Goal: Task Accomplishment & Management: Manage account settings

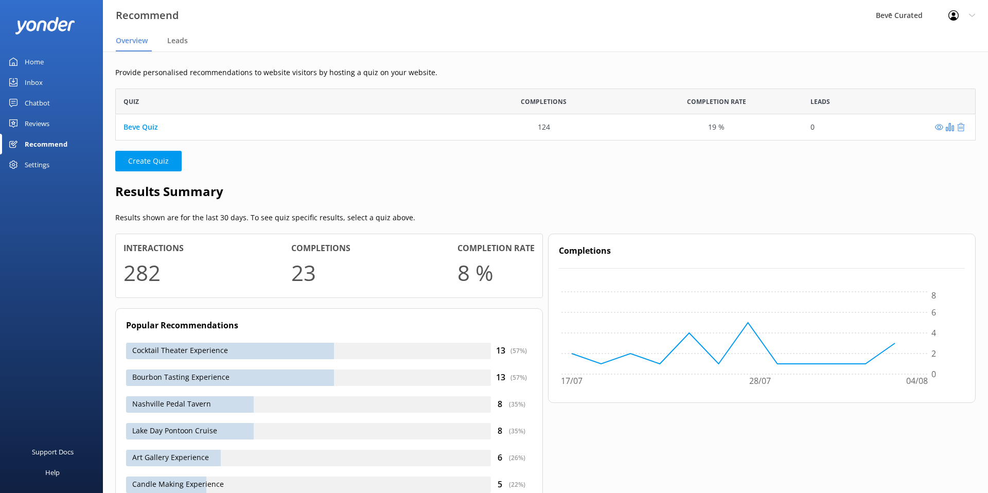
scroll to position [52, 860]
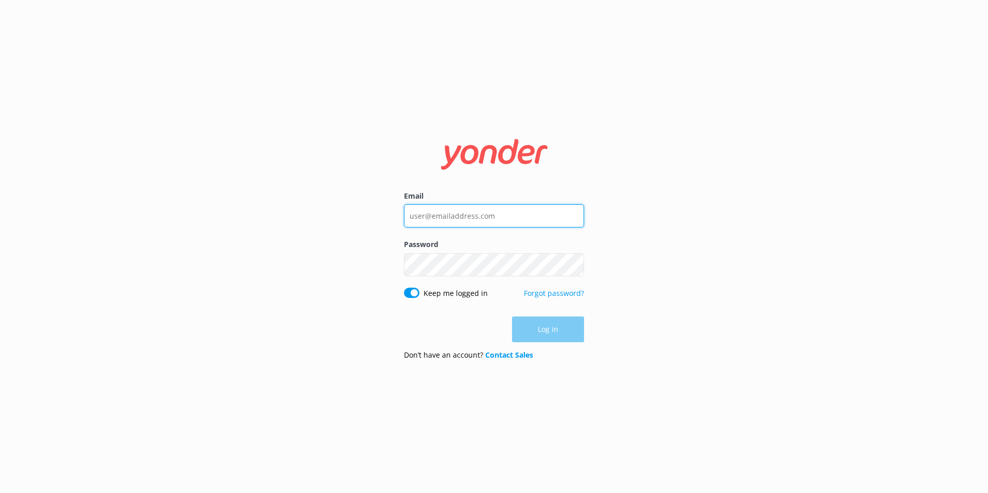
type input "[EMAIL_ADDRESS][DOMAIN_NAME]"
